Goal: Transaction & Acquisition: Purchase product/service

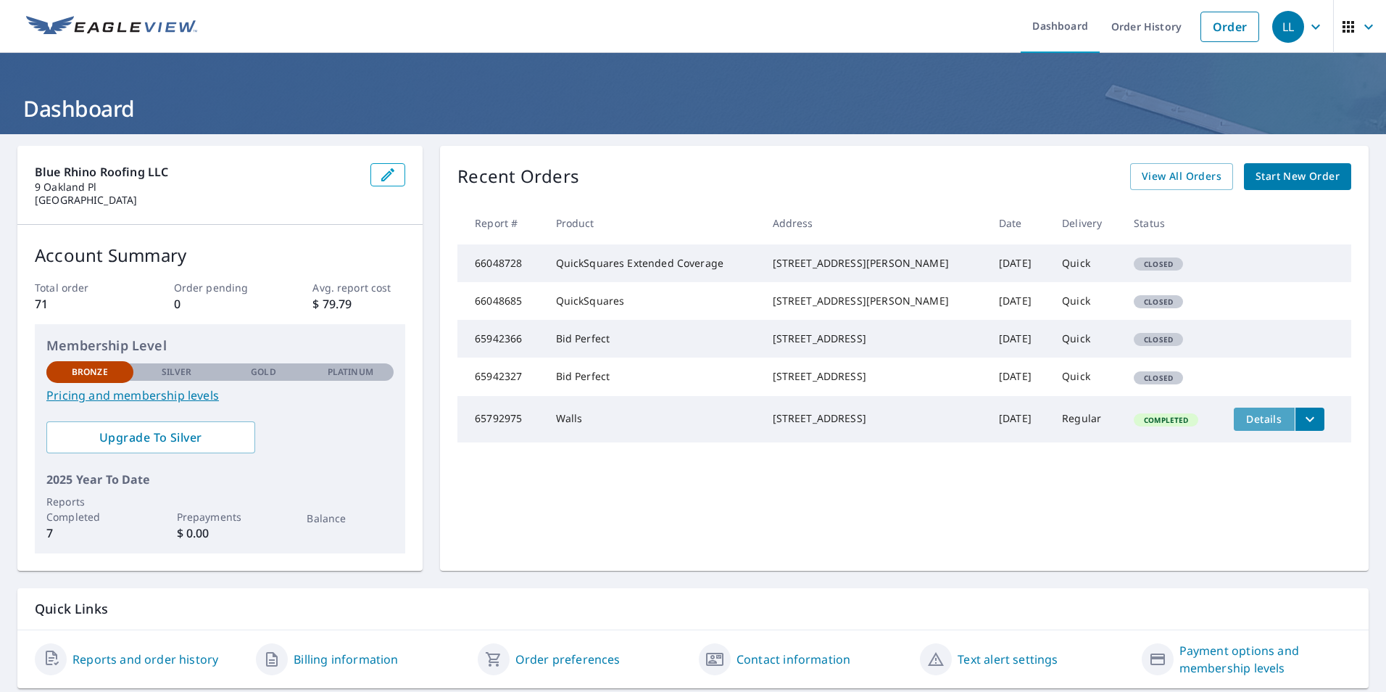
click at [1247, 426] on span "Details" at bounding box center [1264, 419] width 43 height 14
click at [1295, 180] on span "Start New Order" at bounding box center [1298, 176] width 84 height 18
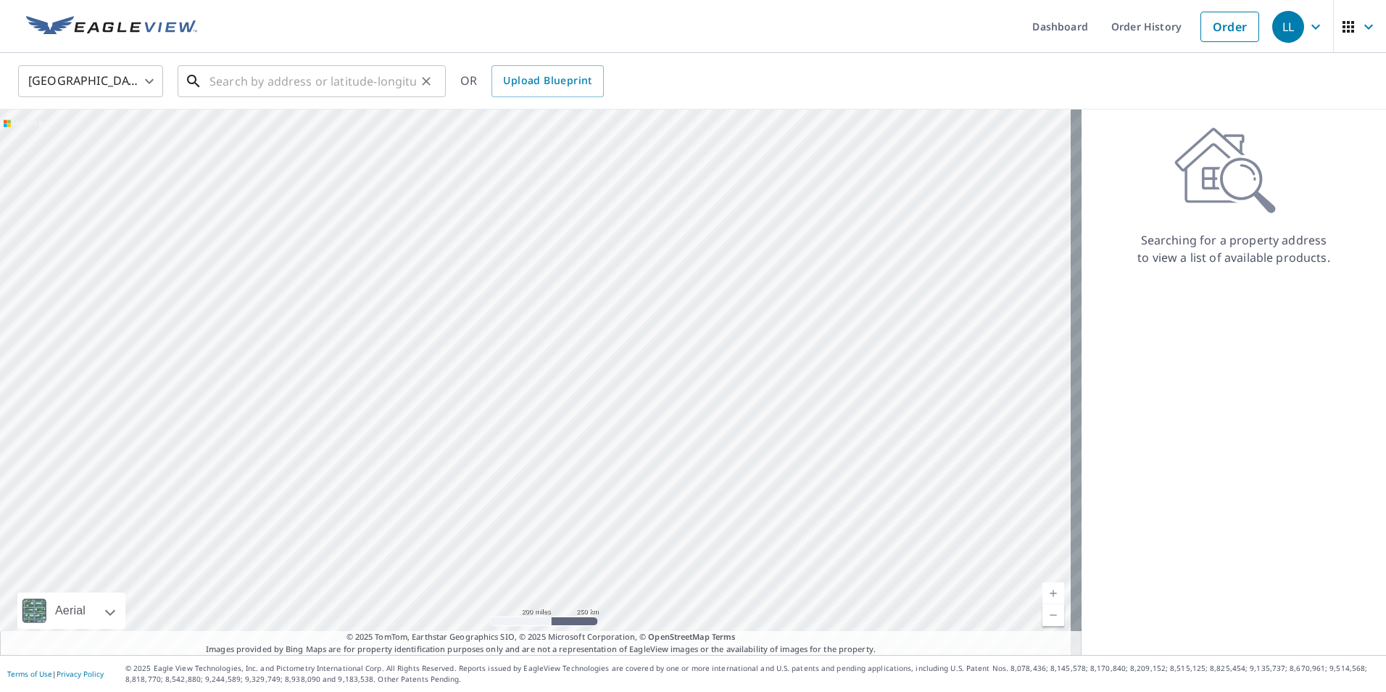
click at [299, 83] on input "text" at bounding box center [313, 81] width 207 height 41
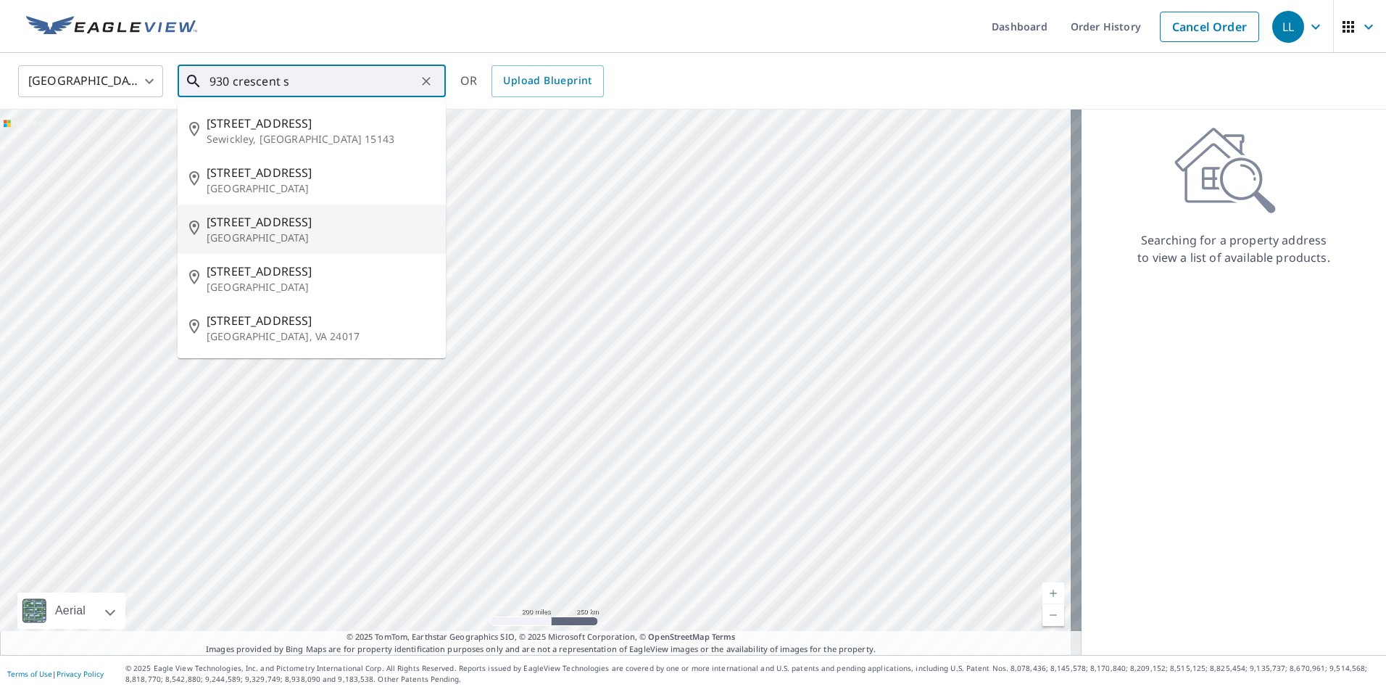
click at [312, 229] on span "930 Crescent St" at bounding box center [321, 221] width 228 height 17
type input "930 Crescent St Brockton, MA 02302"
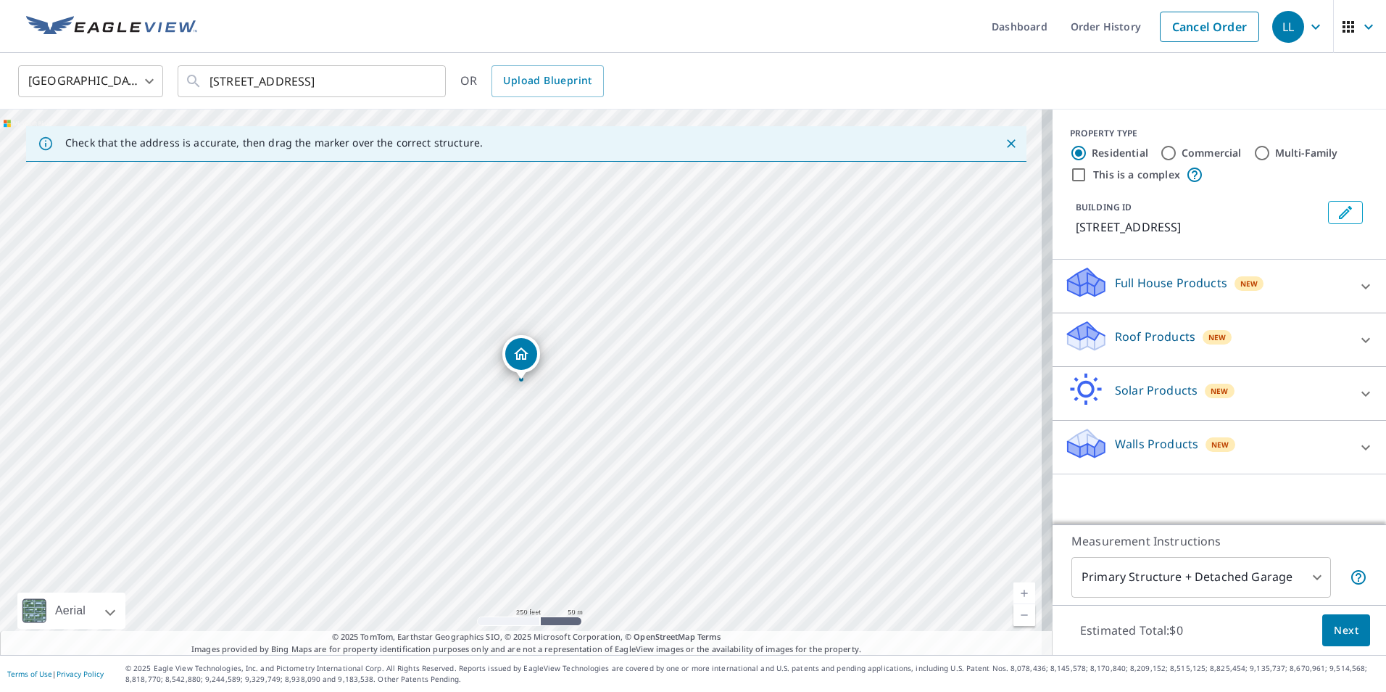
click at [1357, 340] on icon at bounding box center [1365, 339] width 17 height 17
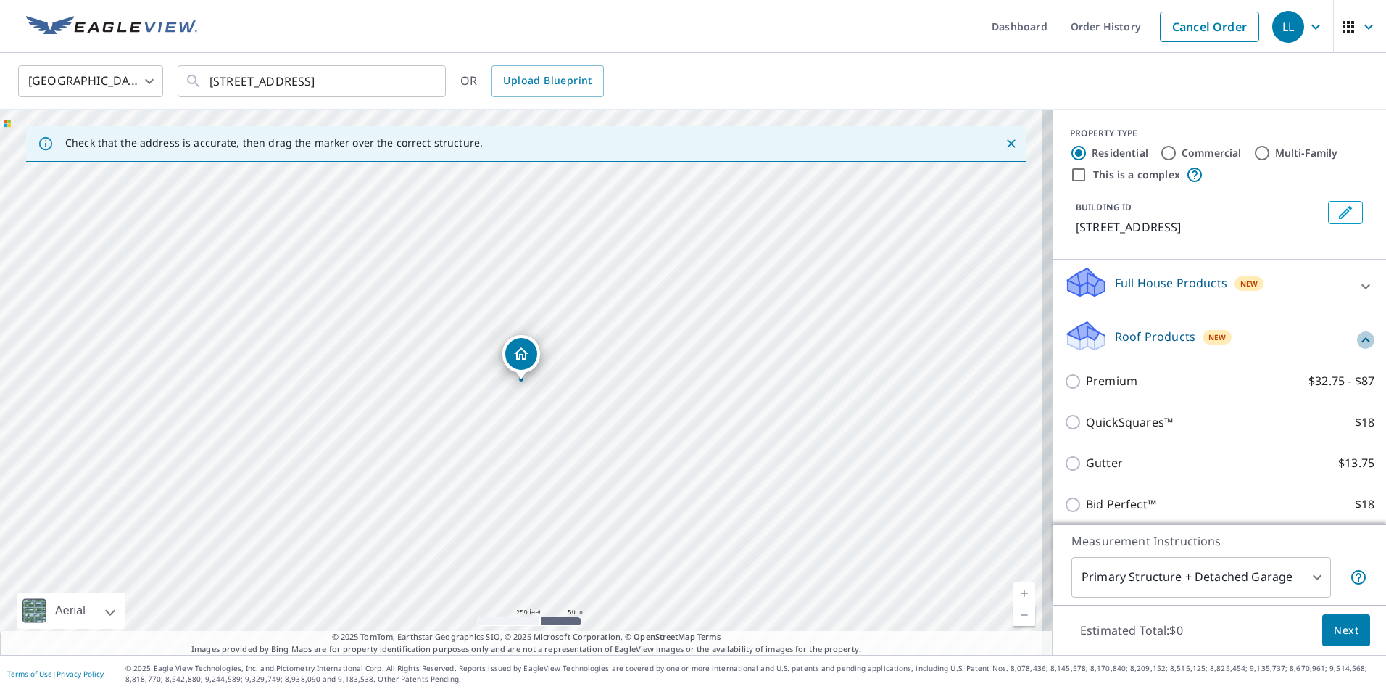
click at [1362, 340] on icon at bounding box center [1366, 339] width 9 height 5
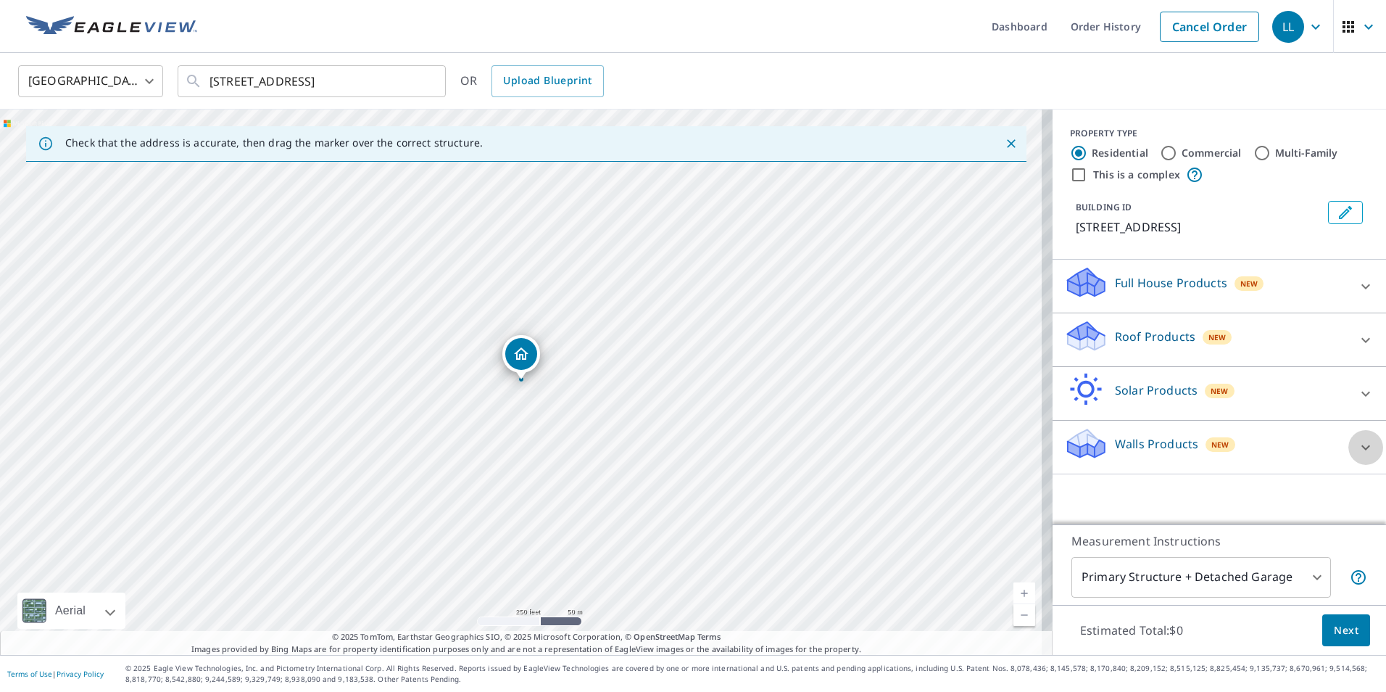
click at [1357, 447] on icon at bounding box center [1365, 447] width 17 height 17
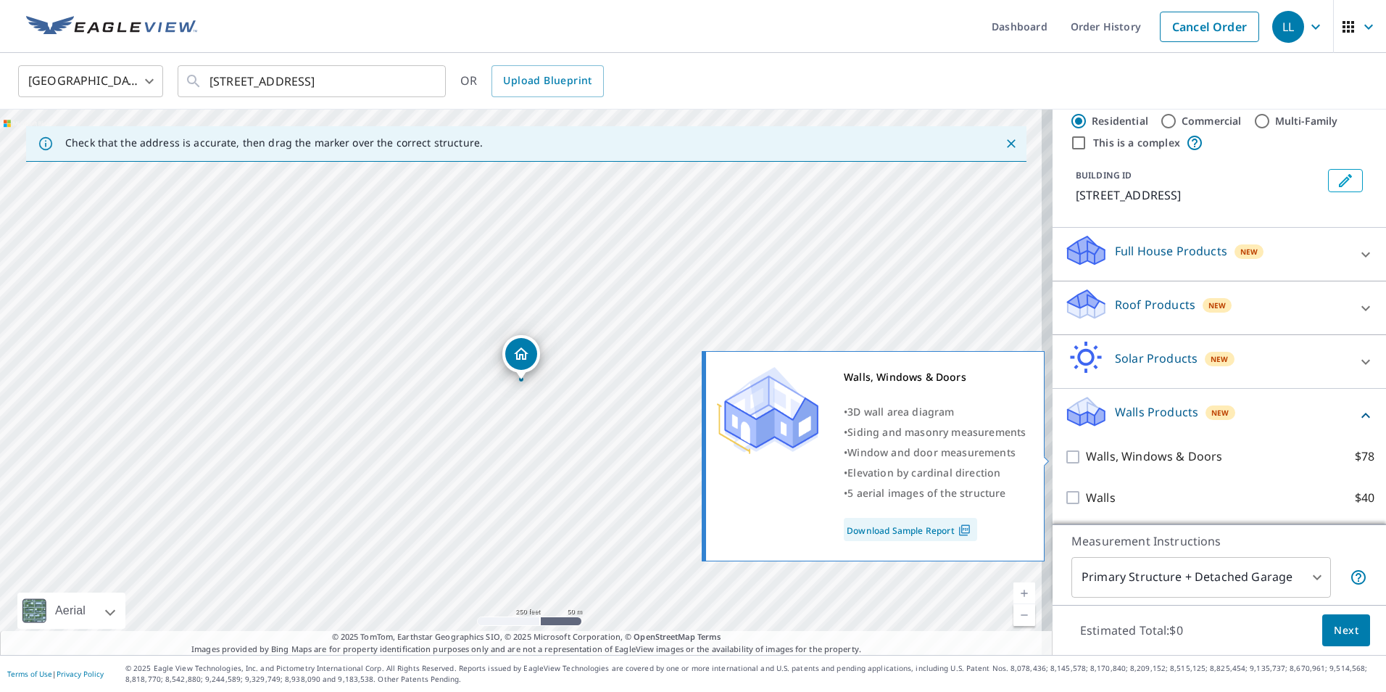
click at [1142, 453] on p "Walls, Windows & Doors" at bounding box center [1154, 456] width 136 height 18
click at [1086, 453] on input "Walls, Windows & Doors $78" at bounding box center [1075, 456] width 22 height 17
checkbox input "true"
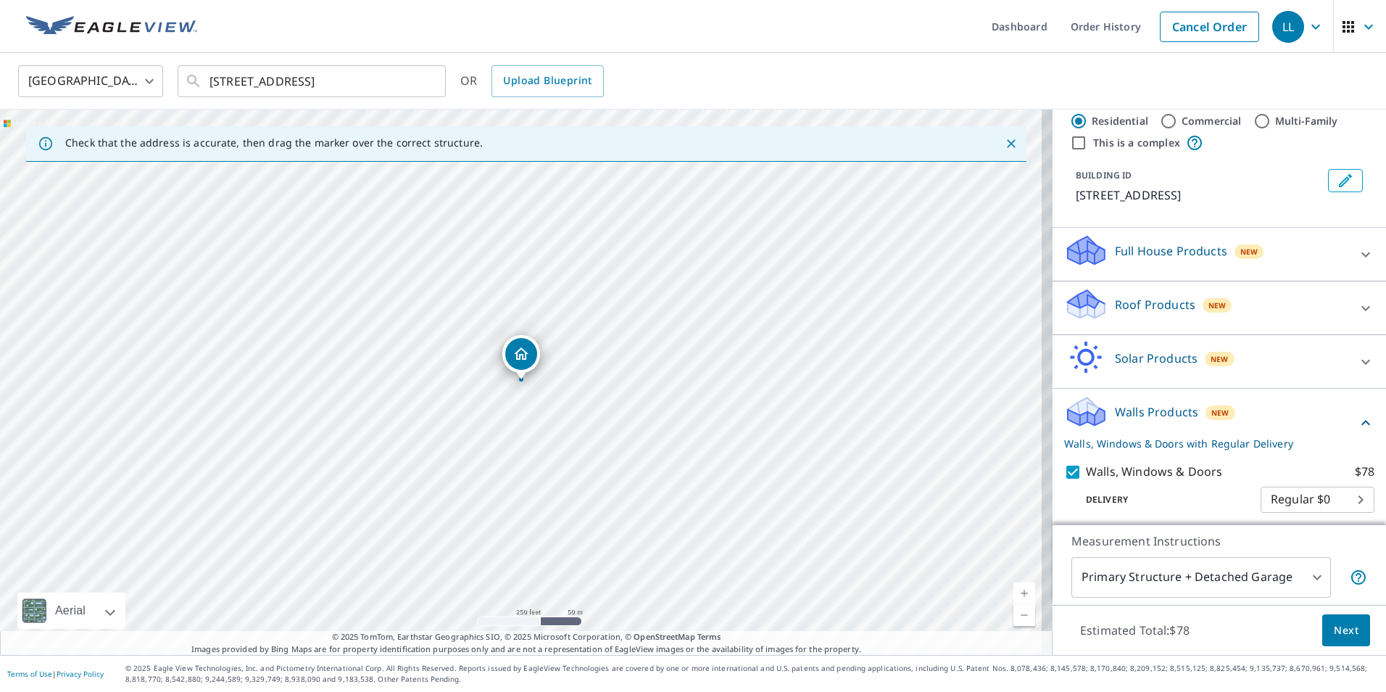
scroll to position [79, 0]
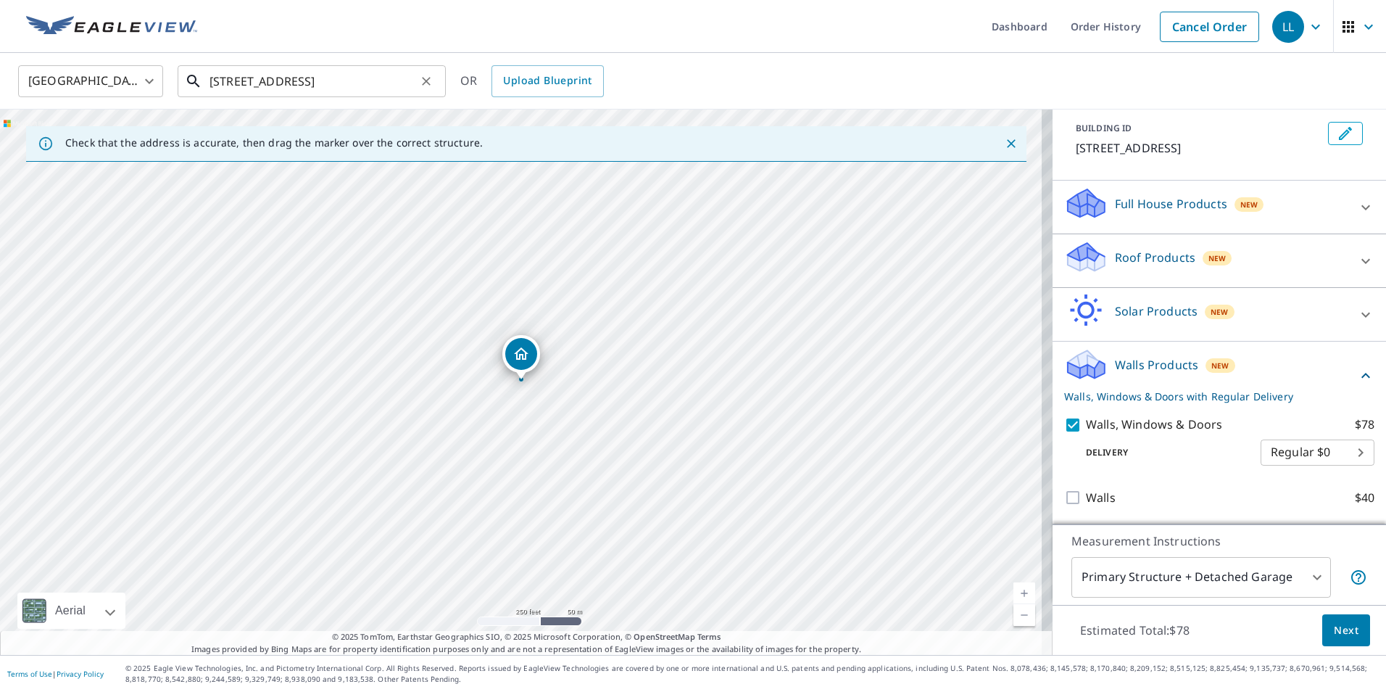
click at [312, 83] on input "930 Crescent St Brockton, MA 02302" at bounding box center [313, 81] width 207 height 41
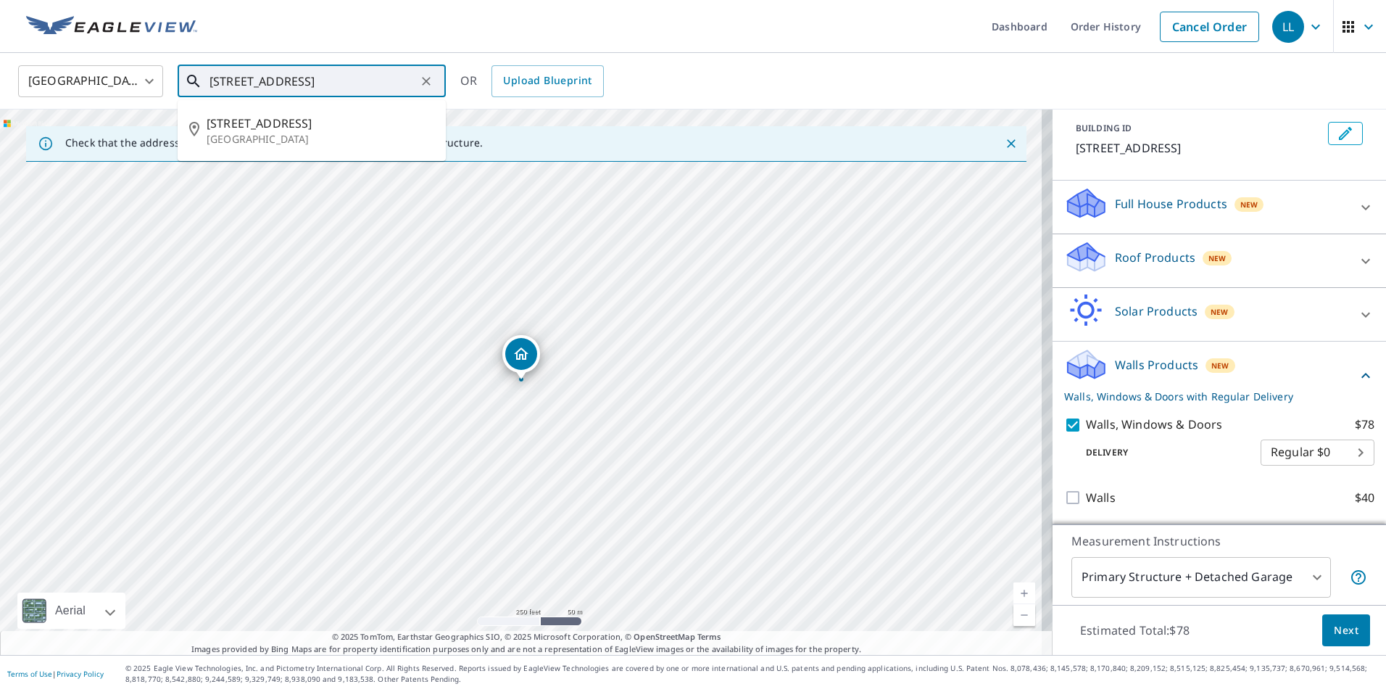
click at [312, 83] on input "930 Crescent St Brockton, MA 02302" at bounding box center [313, 81] width 207 height 41
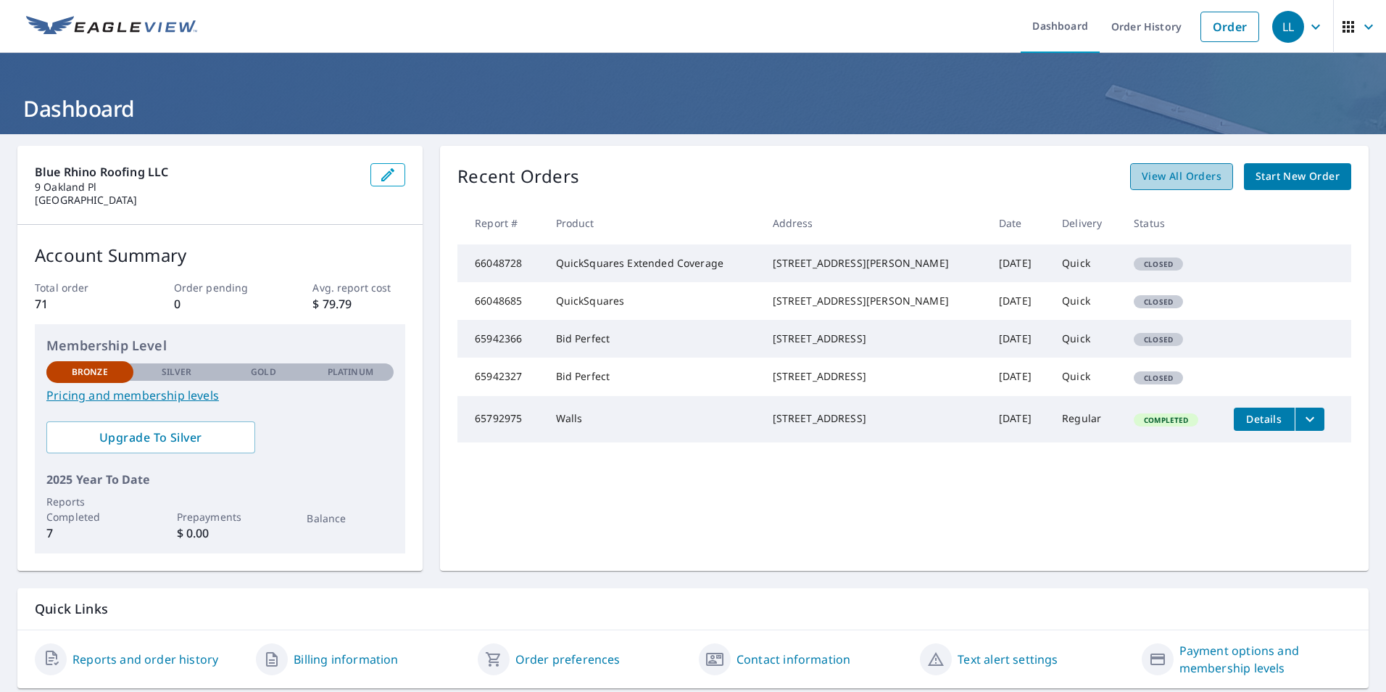
click at [1205, 168] on span "View All Orders" at bounding box center [1182, 176] width 80 height 18
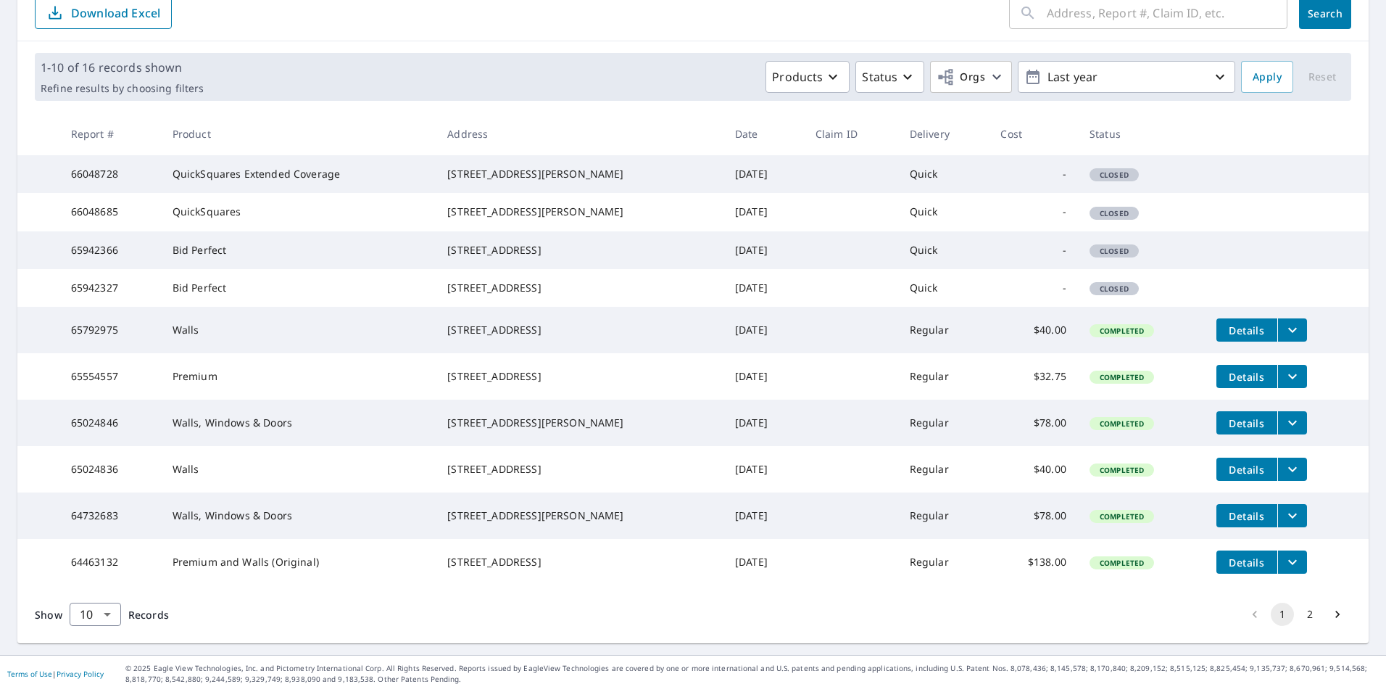
scroll to position [217, 0]
